Goal: Information Seeking & Learning: Learn about a topic

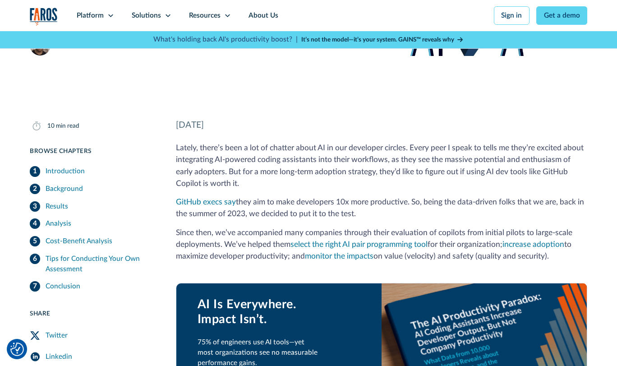
scroll to position [113, 0]
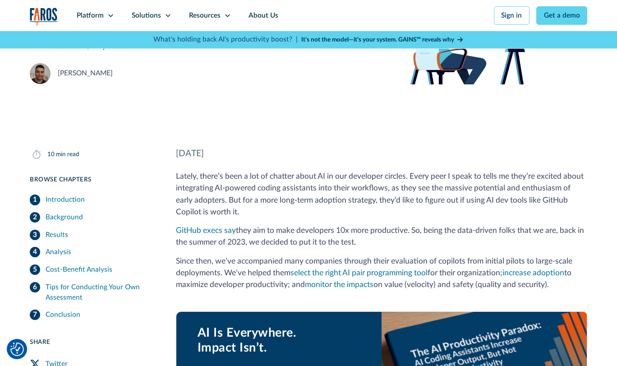
click at [227, 197] on p "Lately, there’s been a lot of chatter about AI in our developer circles. Every …" at bounding box center [381, 194] width 411 height 47
click at [316, 186] on p "Lately, there’s been a lot of chatter about AI in our developer circles. Every …" at bounding box center [381, 194] width 411 height 47
drag, startPoint x: 316, startPoint y: 186, endPoint x: 339, endPoint y: 189, distance: 23.2
click at [316, 186] on p "Lately, there’s been a lot of chatter about AI in our developer circles. Every …" at bounding box center [381, 194] width 411 height 47
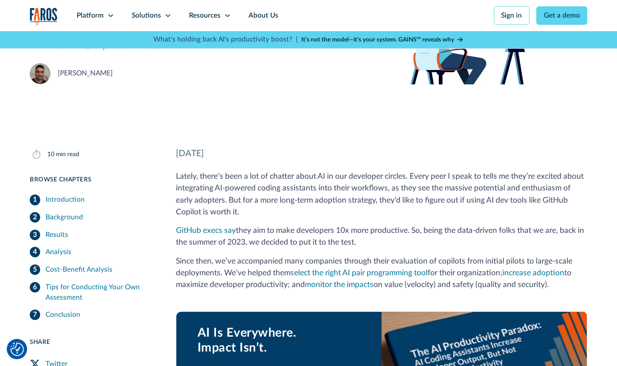
click at [345, 190] on p "Lately, there’s been a lot of chatter about AI in our developer circles. Every …" at bounding box center [381, 194] width 411 height 47
click at [319, 197] on p "Lately, there’s been a lot of chatter about AI in our developer circles. Every …" at bounding box center [381, 194] width 411 height 47
drag, startPoint x: 319, startPoint y: 197, endPoint x: 313, endPoint y: 197, distance: 6.8
click at [319, 197] on p "Lately, there’s been a lot of chatter about AI in our developer circles. Every …" at bounding box center [381, 194] width 411 height 47
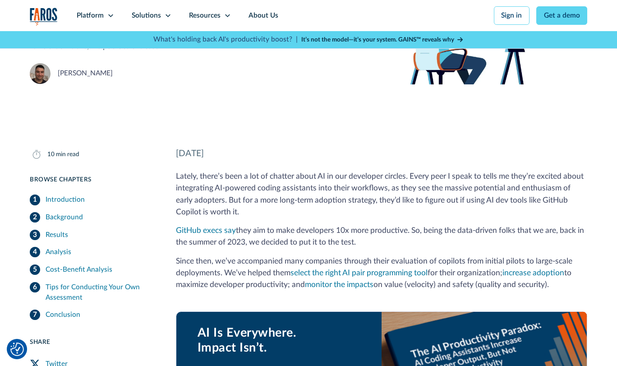
click at [267, 196] on p "Lately, there’s been a lot of chatter about AI in our developer circles. Every …" at bounding box center [381, 194] width 411 height 47
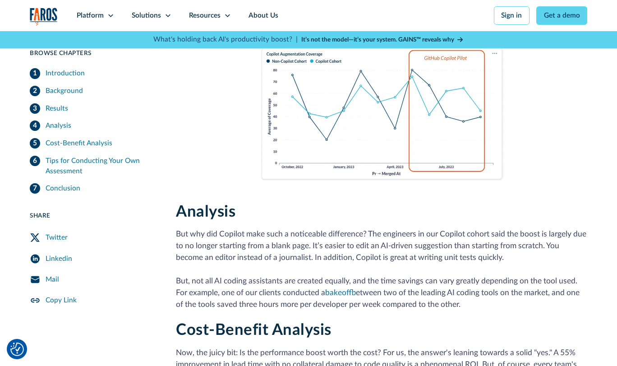
scroll to position [1932, 0]
